Goal: Task Accomplishment & Management: Manage account settings

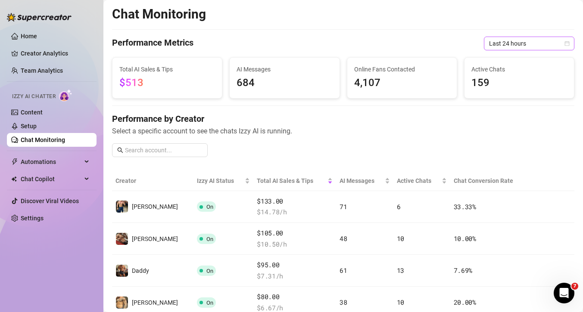
click at [502, 48] on span "Last 24 hours" at bounding box center [529, 43] width 80 height 13
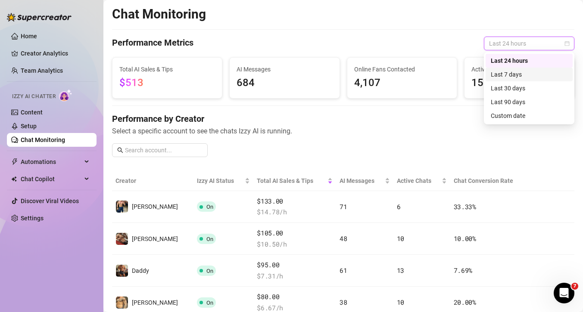
click at [501, 73] on div "Last 7 days" at bounding box center [529, 74] width 77 height 9
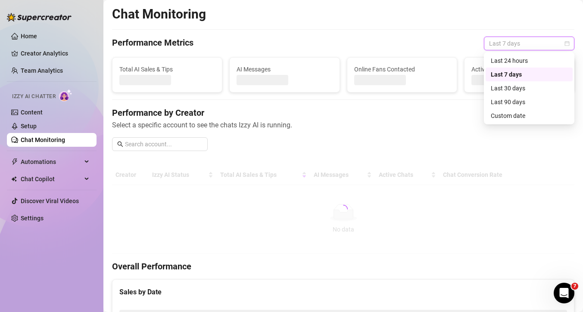
click at [507, 40] on span "Last 7 days" at bounding box center [529, 43] width 80 height 13
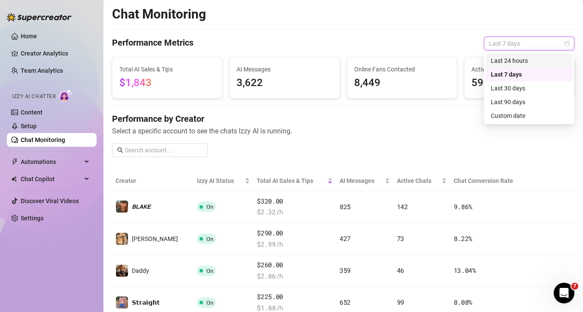
click at [511, 59] on div "Last 24 hours" at bounding box center [529, 60] width 77 height 9
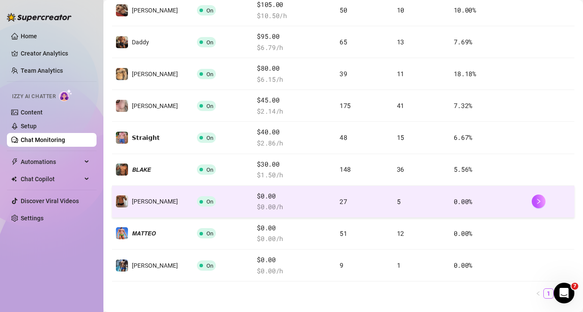
scroll to position [228, 0]
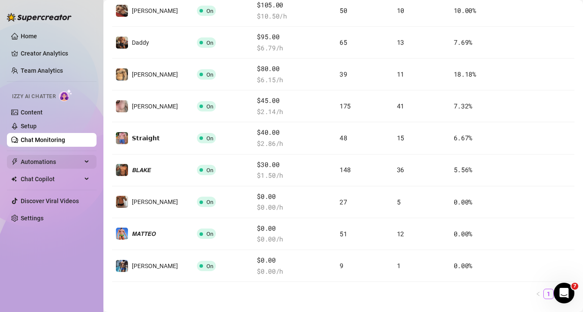
click at [54, 163] on span "Automations" at bounding box center [51, 162] width 61 height 14
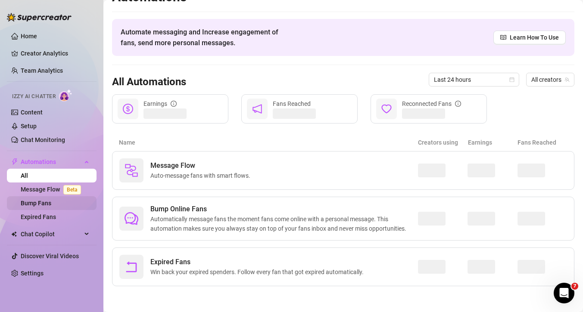
click at [46, 205] on link "Bump Fans" at bounding box center [36, 203] width 31 height 7
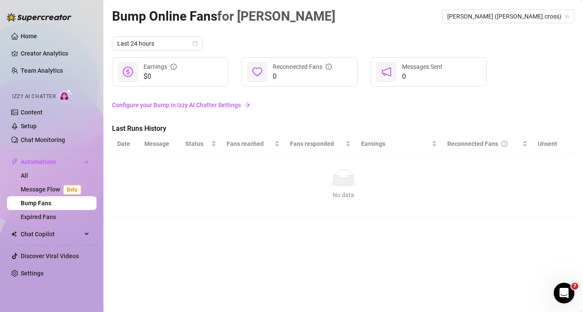
click at [231, 105] on link "Configure your Bump in Izzy AI Chatter Settings" at bounding box center [343, 104] width 462 height 9
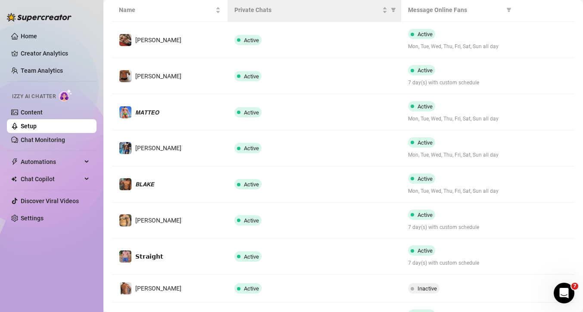
scroll to position [280, 0]
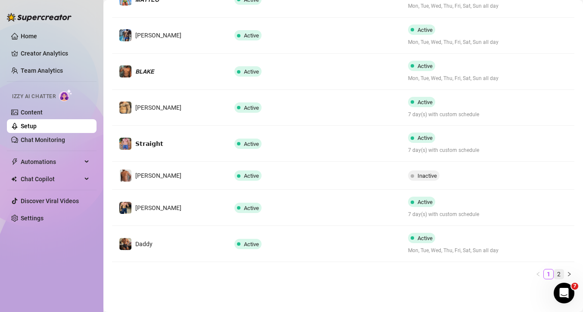
click at [559, 277] on link "2" at bounding box center [558, 274] width 9 height 9
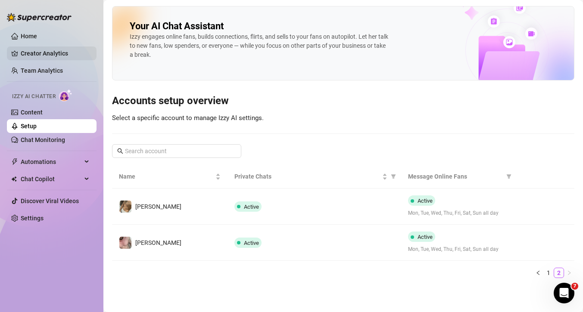
click at [21, 49] on link "Creator Analytics" at bounding box center [55, 54] width 69 height 14
